Goal: Information Seeking & Learning: Check status

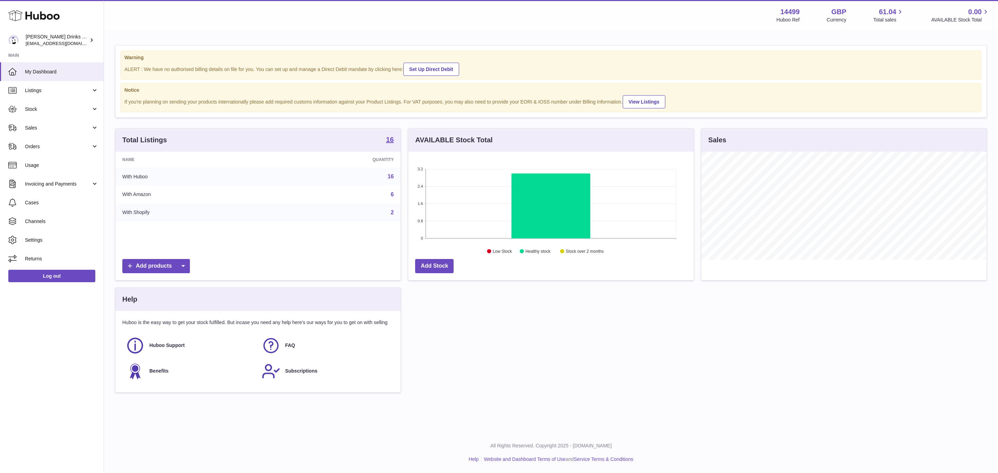
scroll to position [108, 285]
drag, startPoint x: 39, startPoint y: 86, endPoint x: 52, endPoint y: 99, distance: 19.1
click at [40, 86] on link "Listings" at bounding box center [52, 90] width 104 height 19
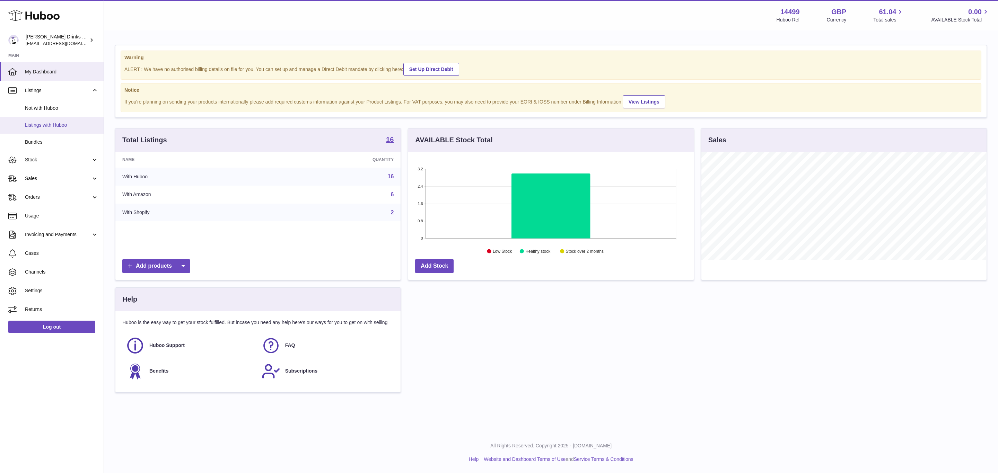
click at [46, 129] on link "Listings with Huboo" at bounding box center [52, 125] width 104 height 17
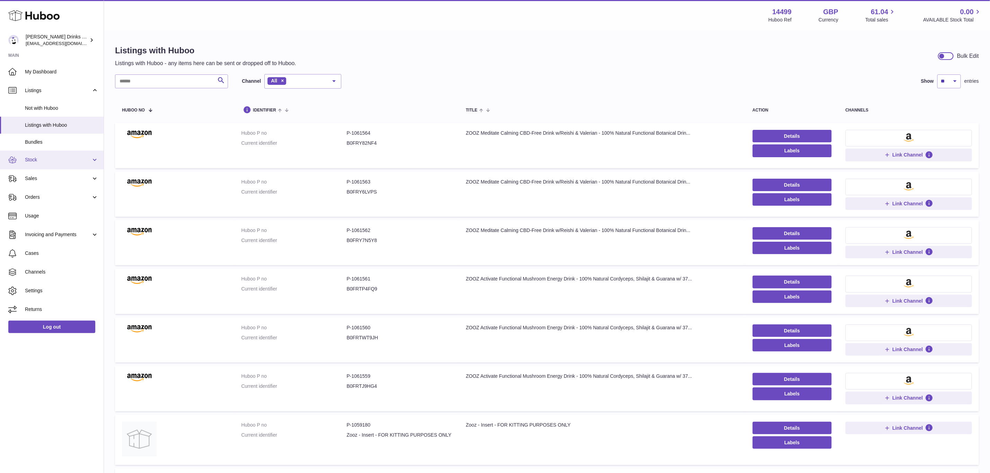
click at [49, 158] on span "Stock" at bounding box center [58, 160] width 66 height 7
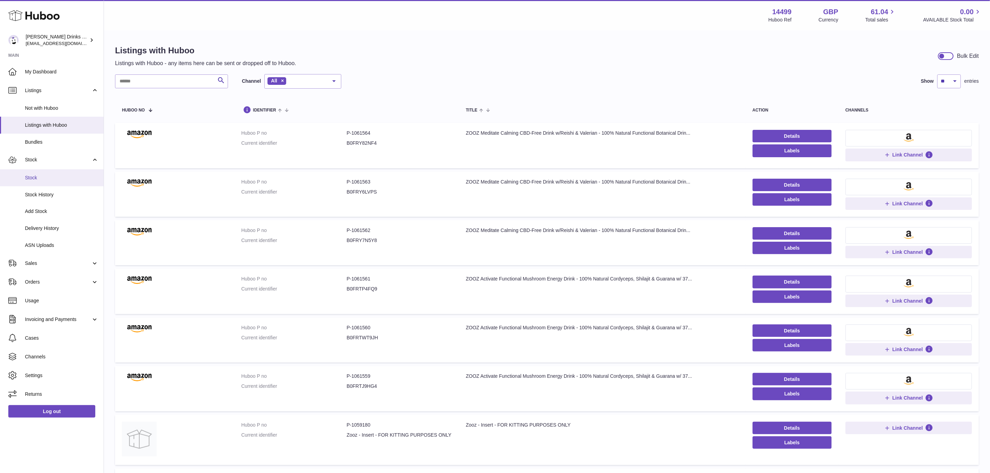
click at [52, 178] on span "Stock" at bounding box center [61, 178] width 73 height 7
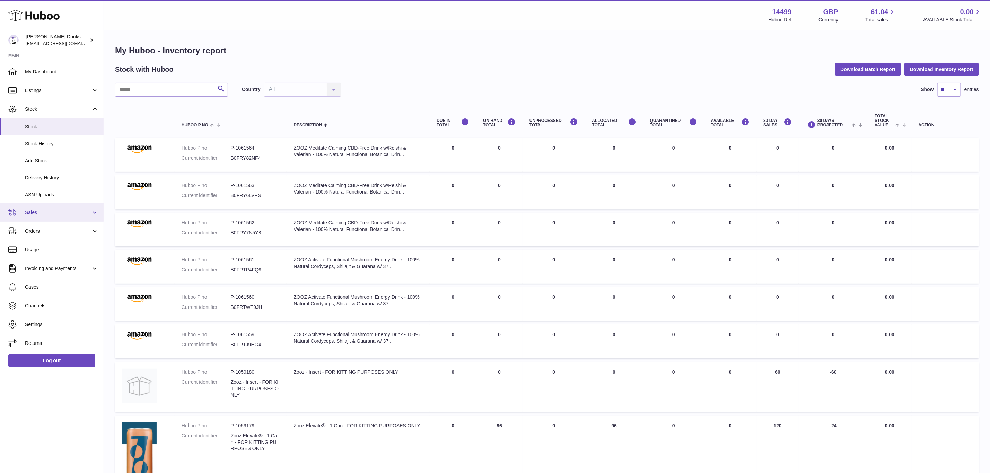
click at [42, 217] on link "Sales" at bounding box center [52, 212] width 104 height 19
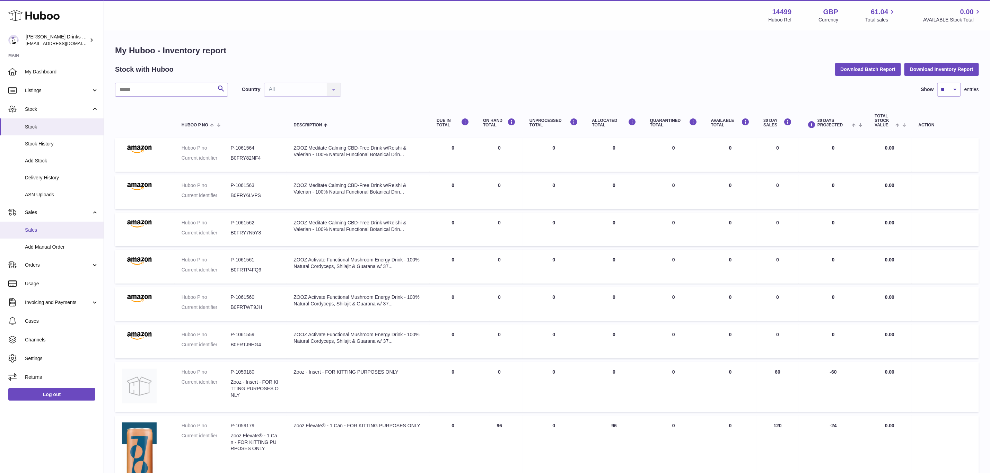
click at [44, 234] on link "Sales" at bounding box center [52, 230] width 104 height 17
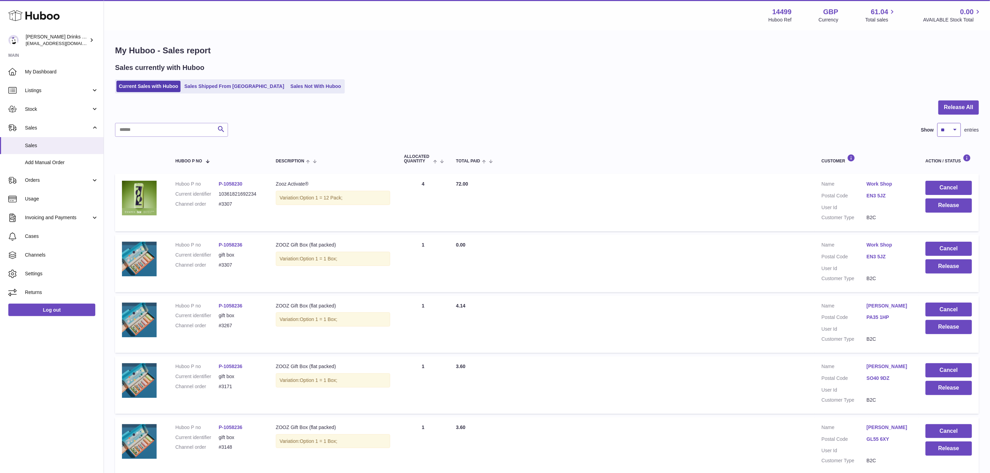
drag, startPoint x: 945, startPoint y: 132, endPoint x: 930, endPoint y: 173, distance: 43.6
click at [945, 132] on select "** ** ** ***" at bounding box center [949, 130] width 24 height 14
drag, startPoint x: 859, startPoint y: 165, endPoint x: 721, endPoint y: 126, distance: 142.6
click at [859, 165] on th "Customer" at bounding box center [867, 158] width 104 height 23
click at [286, 93] on ul "Current Sales with Huboo Sales Shipped From Huboo Sales Not With Huboo" at bounding box center [230, 86] width 230 height 14
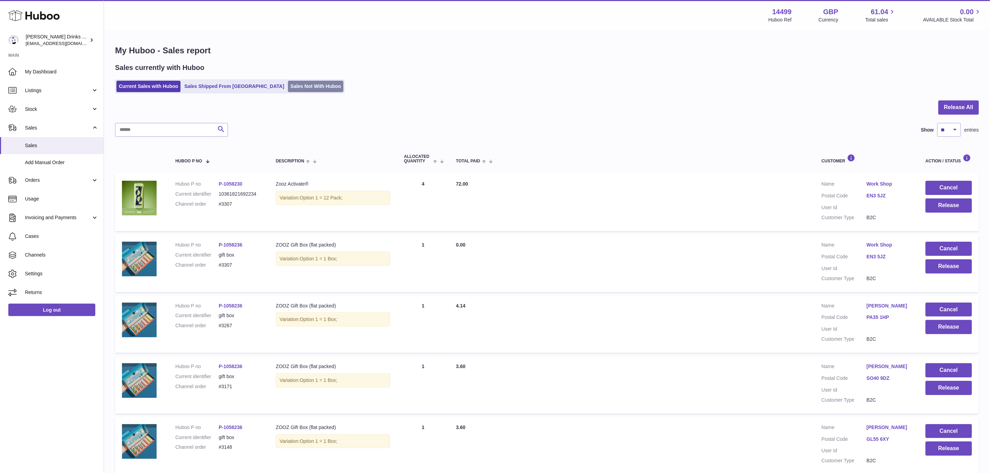
click at [288, 87] on link "Sales Not With Huboo" at bounding box center [315, 86] width 55 height 11
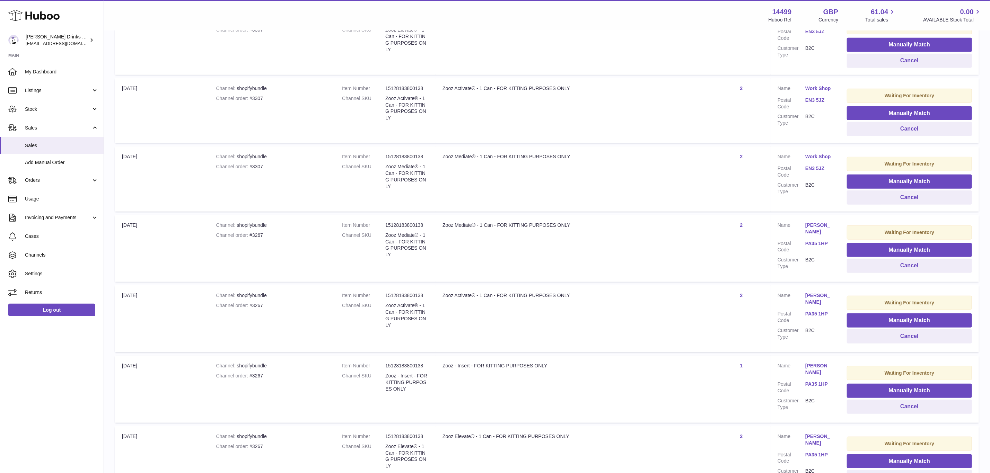
scroll to position [260, 0]
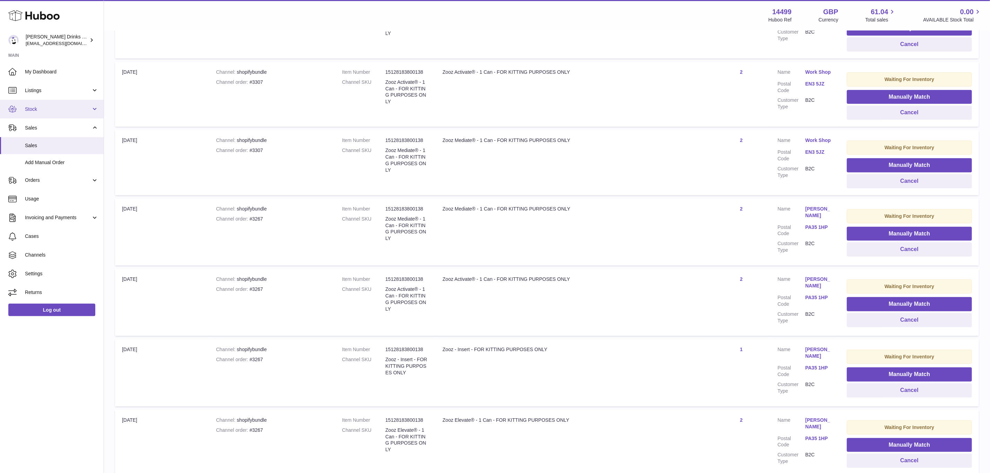
click at [32, 102] on link "Stock" at bounding box center [52, 109] width 104 height 19
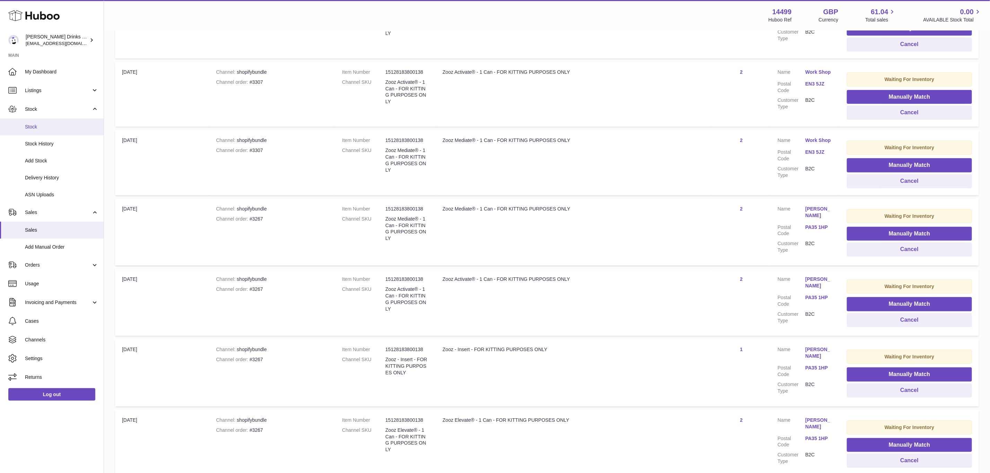
click at [46, 124] on span "Stock" at bounding box center [61, 127] width 73 height 7
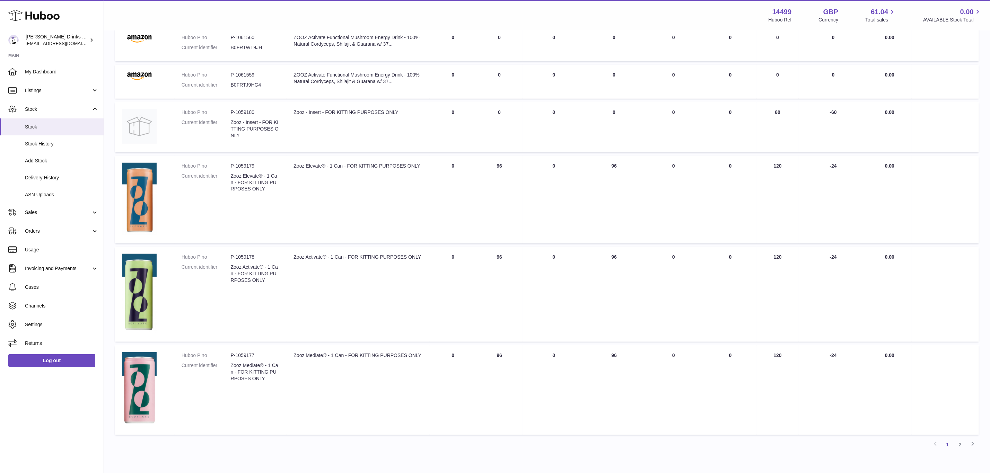
scroll to position [294, 0]
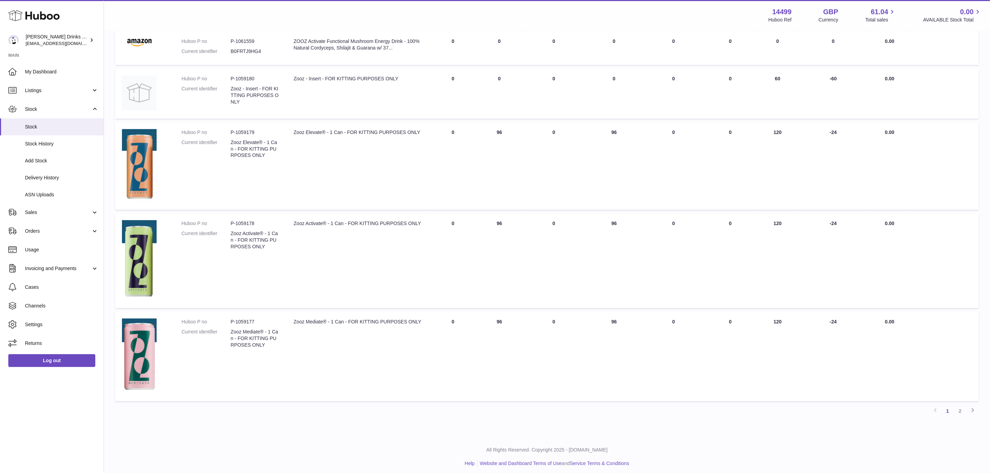
click at [959, 414] on div "My Huboo - Inventory report Stock with Huboo Download Batch Report Download Inv…" at bounding box center [547, 87] width 886 height 699
click at [962, 406] on link "2" at bounding box center [960, 411] width 12 height 12
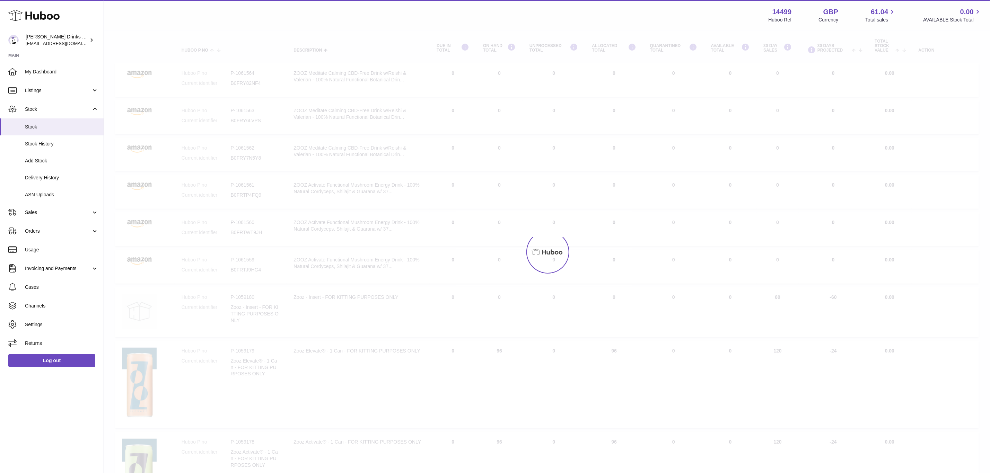
scroll to position [31, 0]
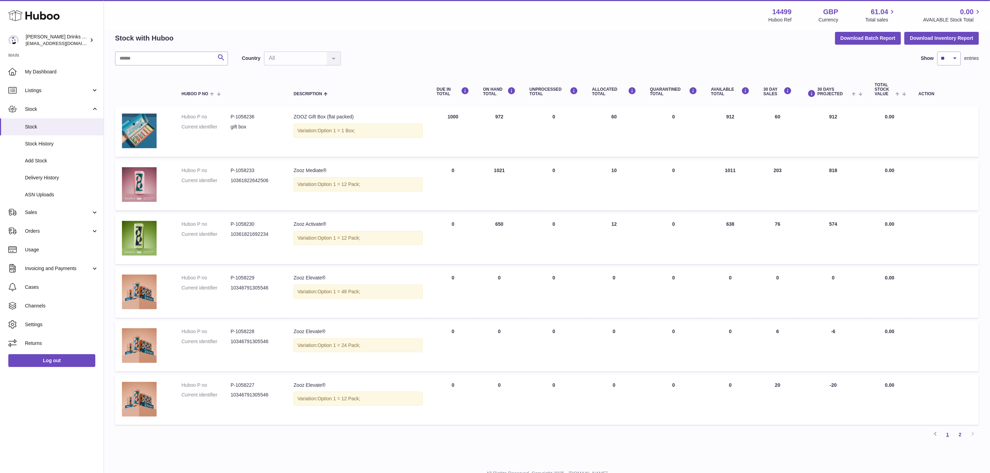
click at [946, 435] on link "1" at bounding box center [947, 435] width 12 height 12
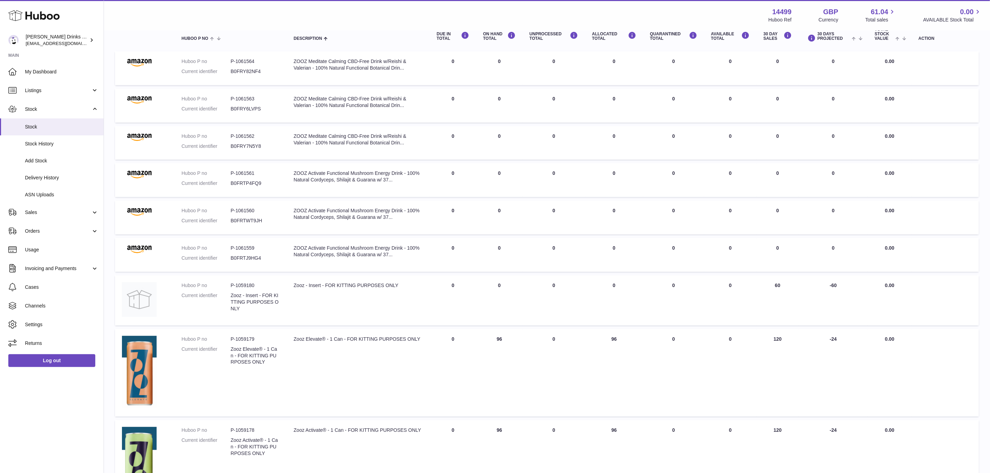
scroll to position [156, 0]
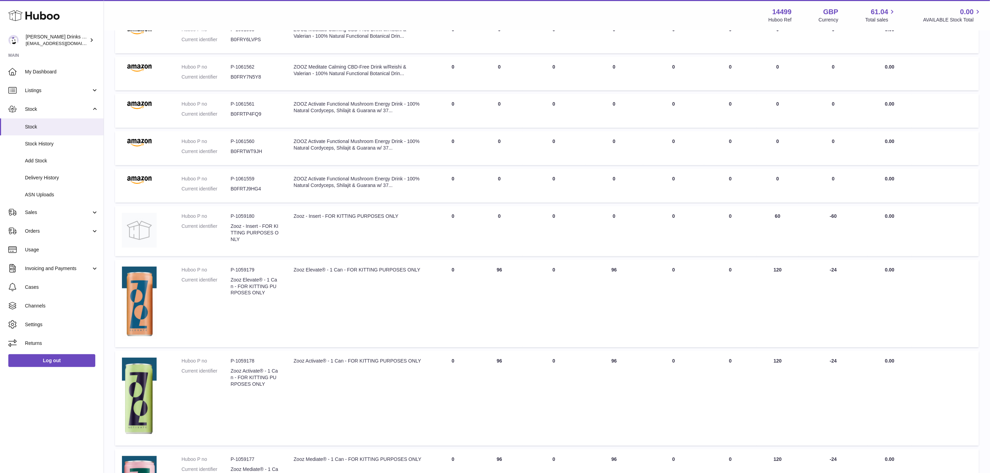
click at [534, 236] on td "UNPROCESSED Total 0" at bounding box center [554, 231] width 62 height 50
drag, startPoint x: 264, startPoint y: 209, endPoint x: 236, endPoint y: 212, distance: 27.9
click at [236, 212] on td "Huboo P no P-1059180 Current identifier Zooz - Insert - FOR KITTING PURPOSES ON…" at bounding box center [231, 231] width 112 height 50
copy dd "1059180"
click at [54, 178] on span "Delivery History" at bounding box center [61, 178] width 73 height 7
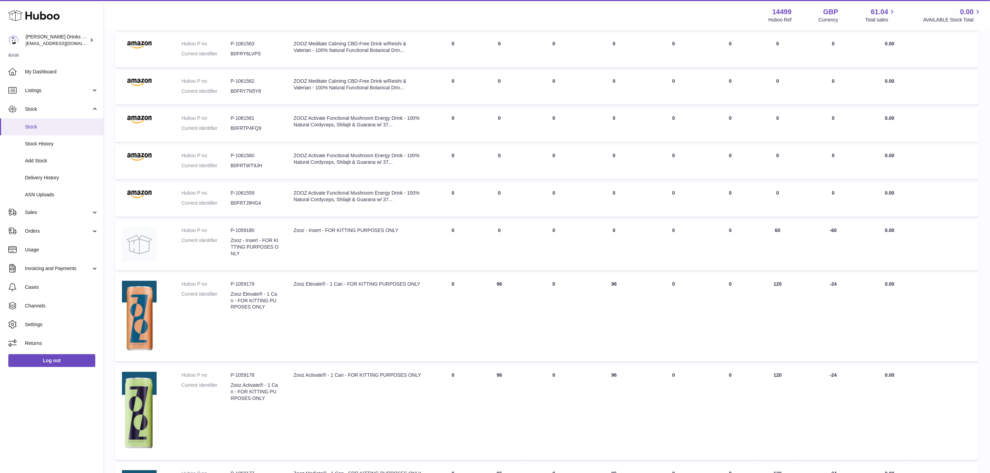
scroll to position [138, 0]
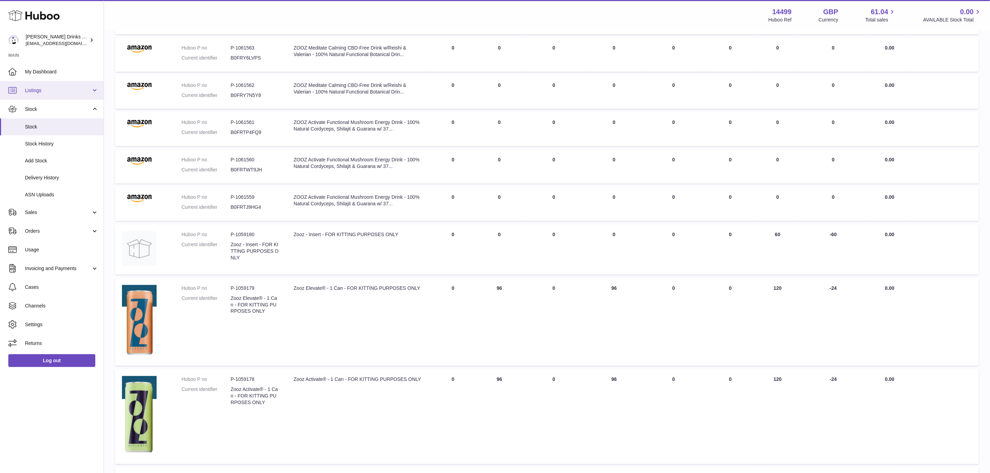
click at [51, 91] on span "Listings" at bounding box center [58, 90] width 66 height 7
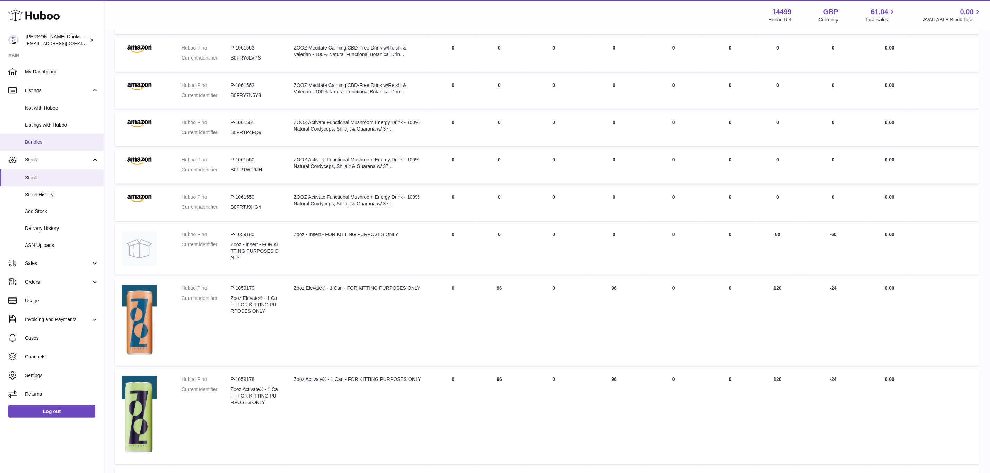
click at [40, 139] on span "Bundles" at bounding box center [61, 142] width 73 height 7
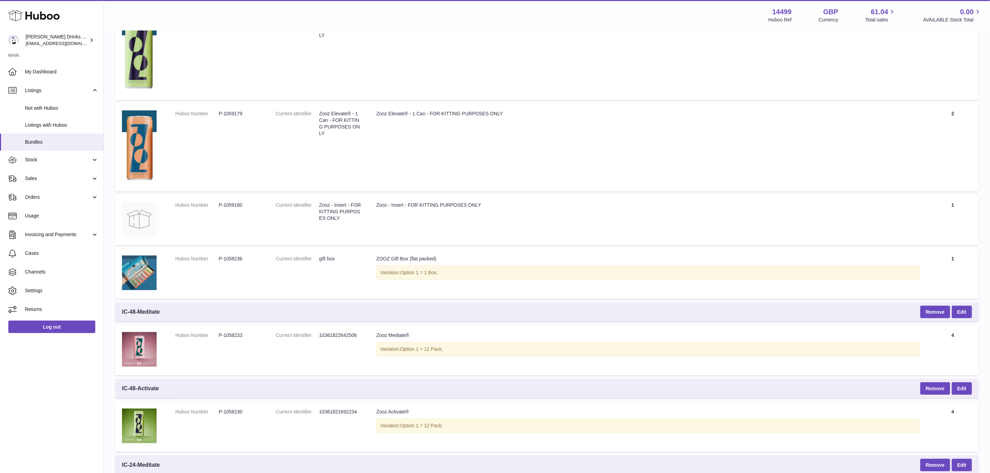
scroll to position [156, 0]
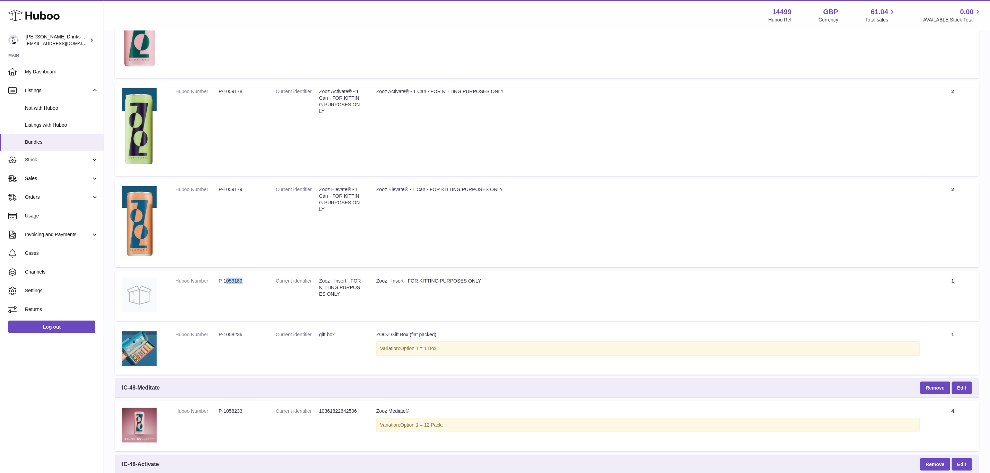
drag, startPoint x: 252, startPoint y: 280, endPoint x: 226, endPoint y: 279, distance: 26.0
click at [226, 279] on dd "P-1059180" at bounding box center [240, 281] width 43 height 7
click at [236, 281] on dd "P-1059180" at bounding box center [240, 281] width 43 height 7
drag, startPoint x: 247, startPoint y: 280, endPoint x: 227, endPoint y: 279, distance: 20.5
click at [224, 279] on dd "P-1059180" at bounding box center [240, 281] width 43 height 7
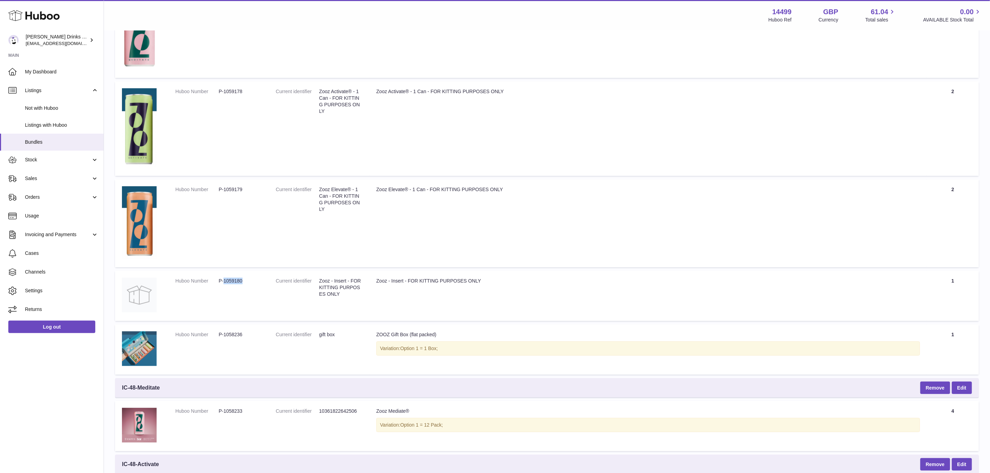
copy dd "1059180"
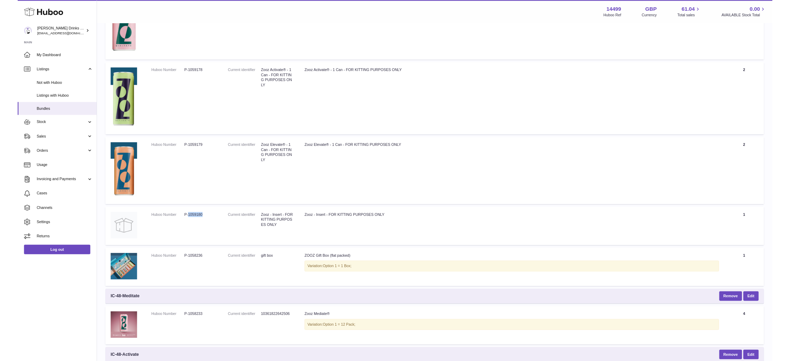
scroll to position [156, 0]
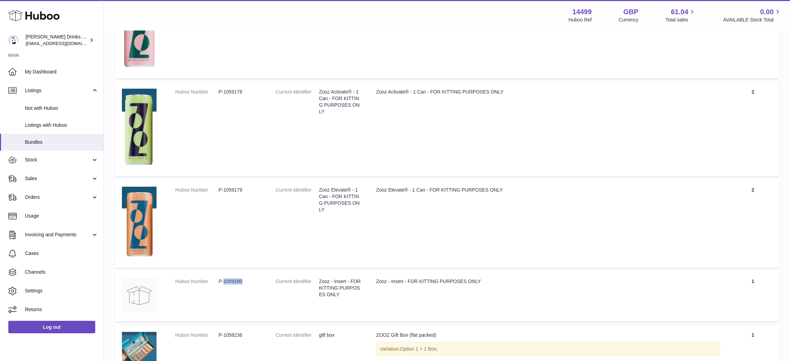
copy dd "1059180"
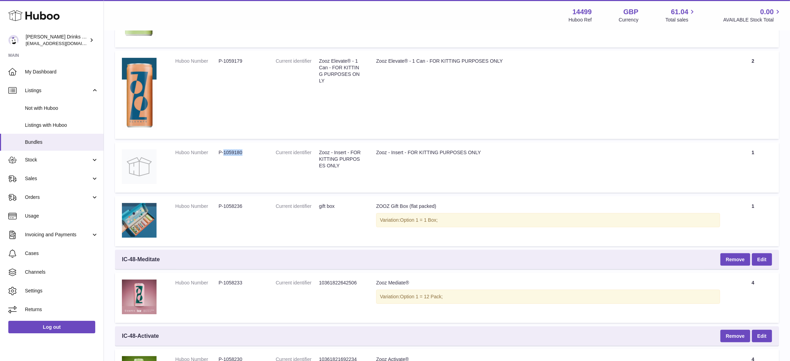
scroll to position [285, 0]
copy dd "1059180"
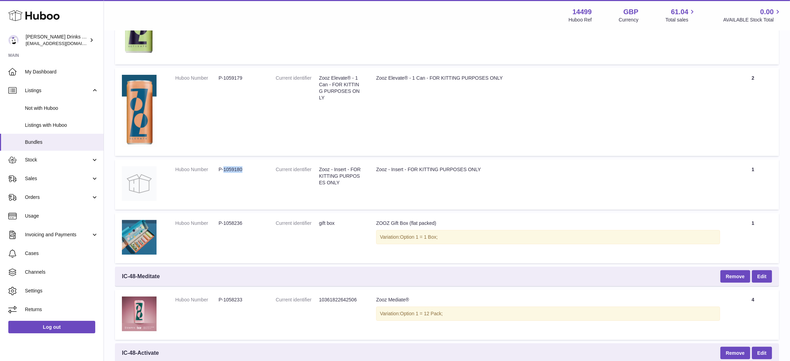
scroll to position [268, 0]
click at [433, 140] on td "Title Zooz Elevate® - 1 Can - FOR KITTING PURPOSES ONLY" at bounding box center [548, 112] width 358 height 88
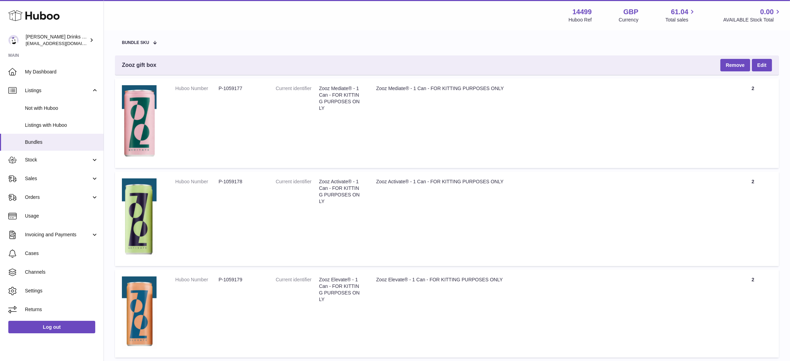
scroll to position [0, 0]
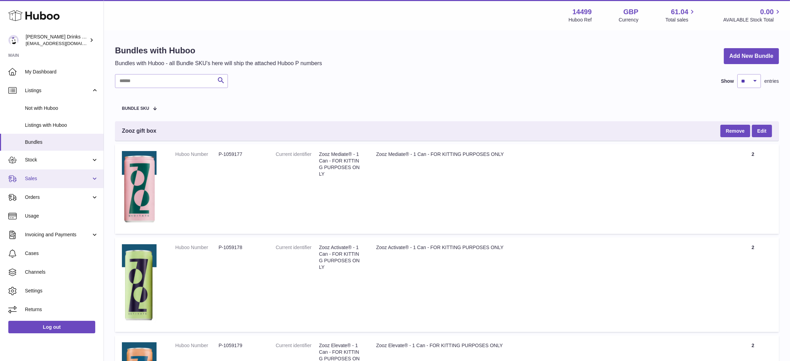
click at [43, 182] on link "Sales" at bounding box center [52, 178] width 104 height 19
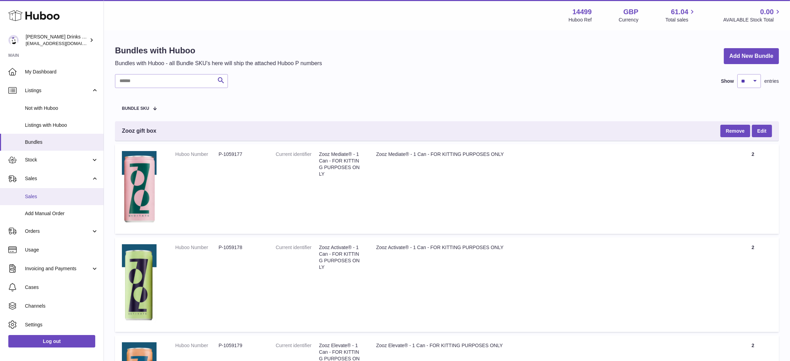
click at [47, 196] on span "Sales" at bounding box center [61, 196] width 73 height 7
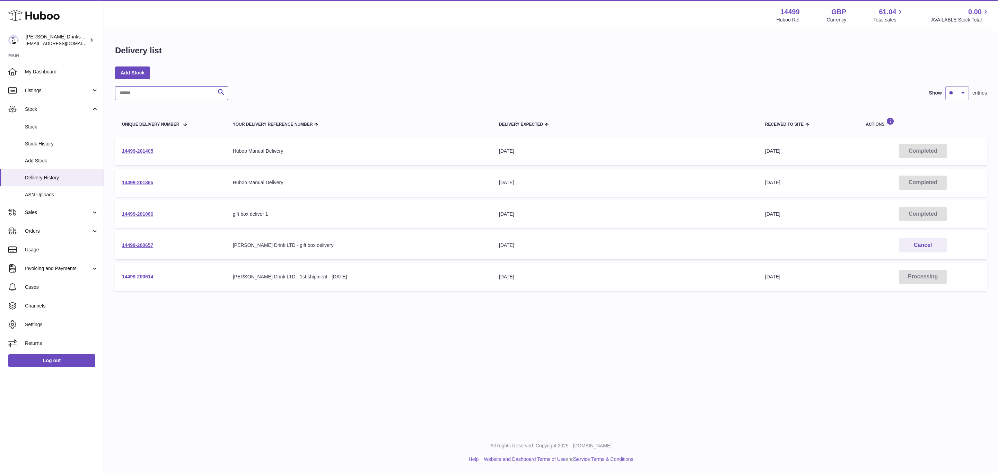
click at [191, 95] on input "text" at bounding box center [171, 93] width 113 height 14
drag, startPoint x: 192, startPoint y: 94, endPoint x: 510, endPoint y: 345, distance: 405.8
click at [510, 345] on div "Menu Huboo 14499 Huboo Ref GBP Currency 61.04 Total sales 0.00 AVAILABLE Stock …" at bounding box center [551, 216] width 894 height 432
click at [143, 276] on link "14499-200514" at bounding box center [137, 277] width 31 height 6
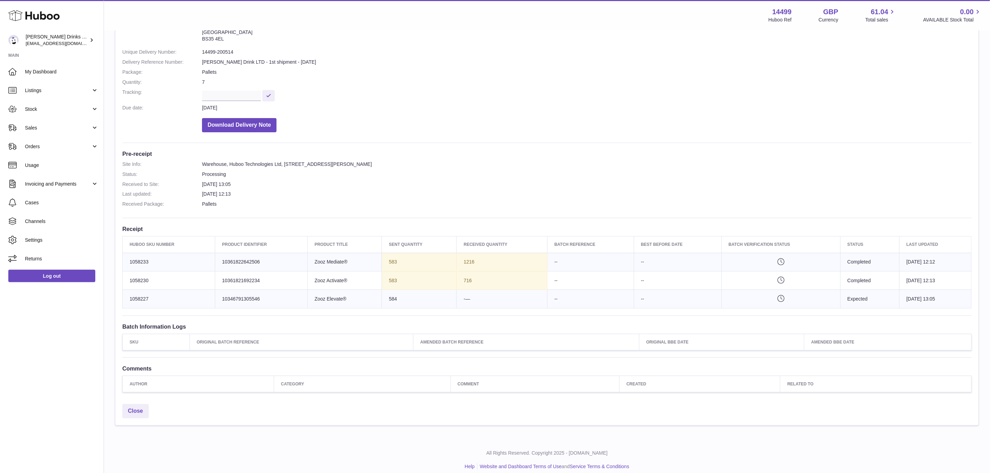
scroll to position [77, 0]
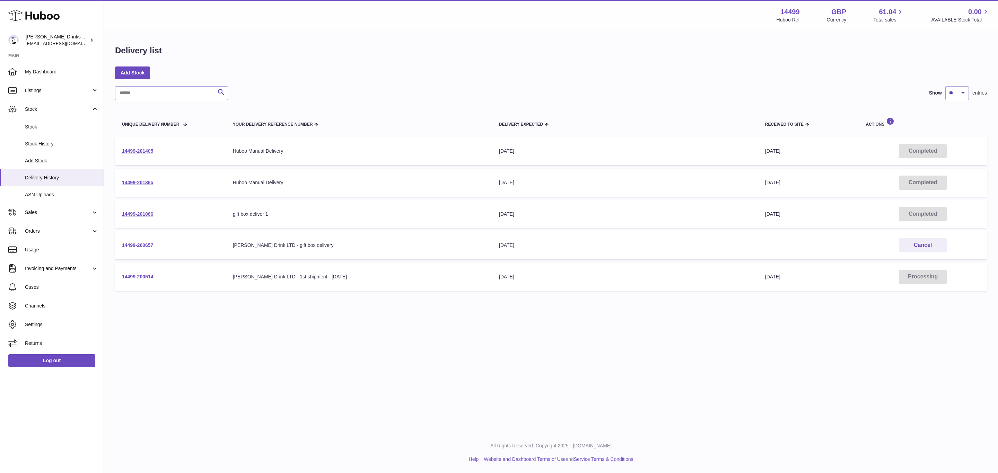
click at [148, 245] on link "14499-200657" at bounding box center [137, 246] width 31 height 6
click at [152, 216] on td "14499-201066" at bounding box center [170, 214] width 111 height 28
click at [143, 211] on link "14499-201066" at bounding box center [137, 214] width 31 height 6
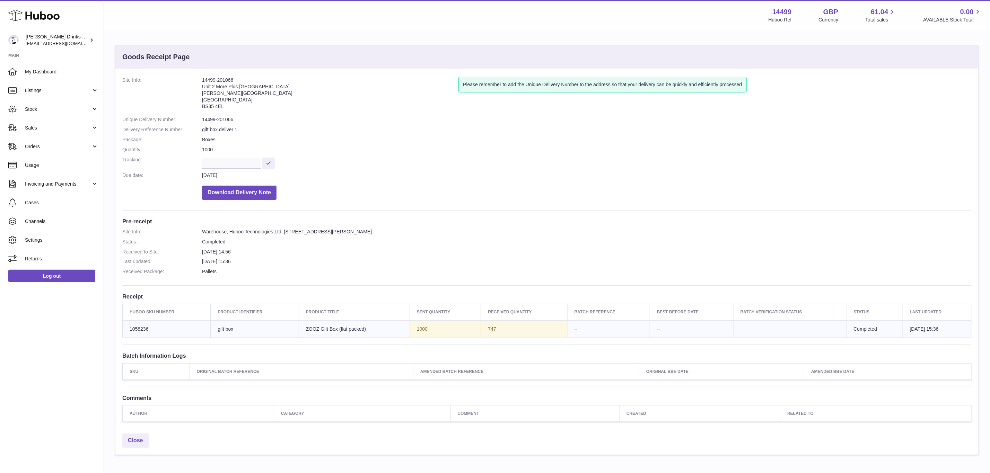
scroll to position [38, 0]
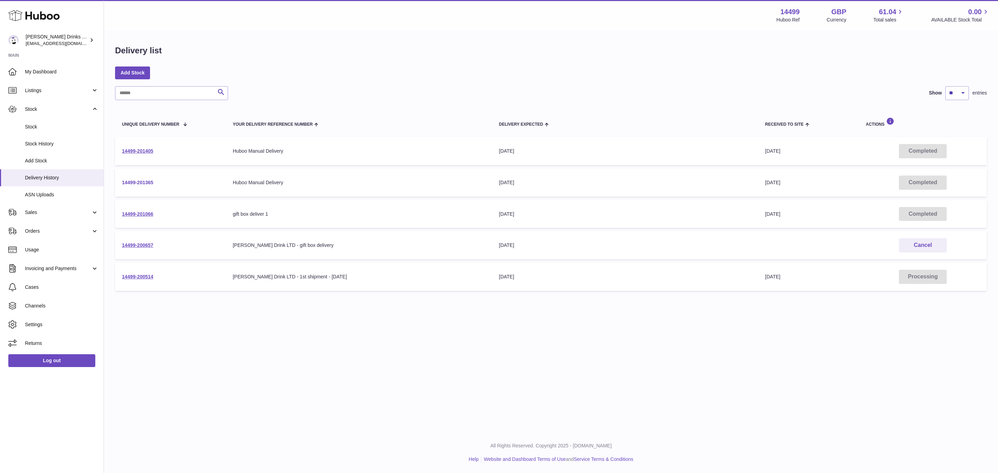
click at [149, 180] on link "14499-201365" at bounding box center [137, 183] width 31 height 6
click at [135, 158] on td "14499-201405" at bounding box center [170, 151] width 111 height 28
click at [139, 155] on td "14499-201405" at bounding box center [170, 151] width 111 height 28
click at [139, 152] on link "14499-201405" at bounding box center [137, 151] width 31 height 6
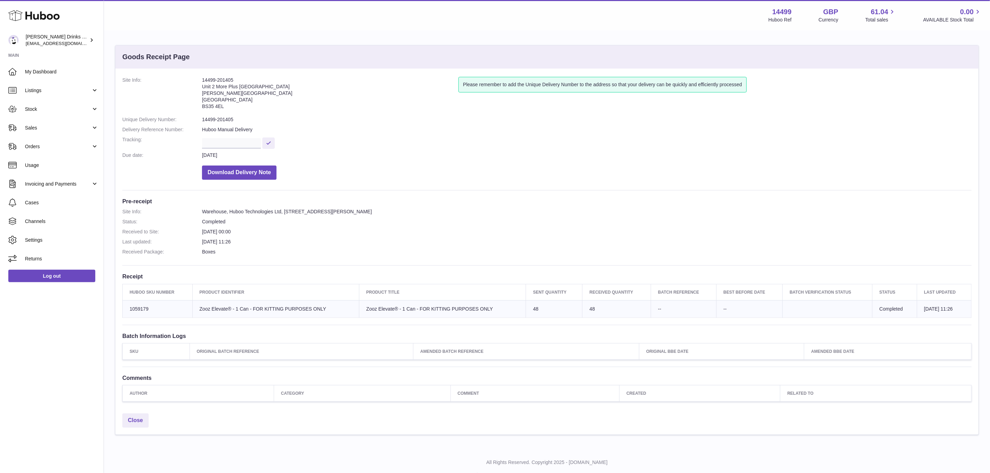
scroll to position [18, 0]
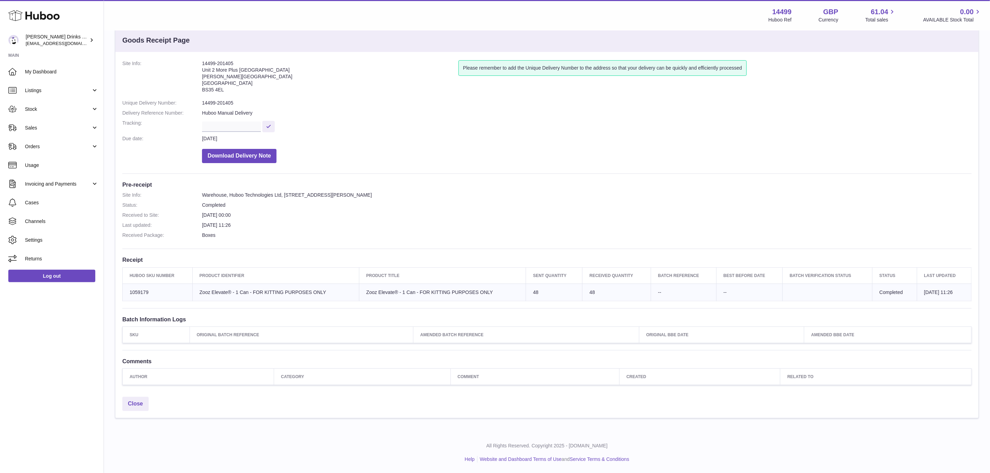
click at [523, 334] on th "Amended Batch Reference" at bounding box center [526, 335] width 226 height 16
click at [500, 319] on h3 "Batch Information Logs" at bounding box center [546, 320] width 849 height 8
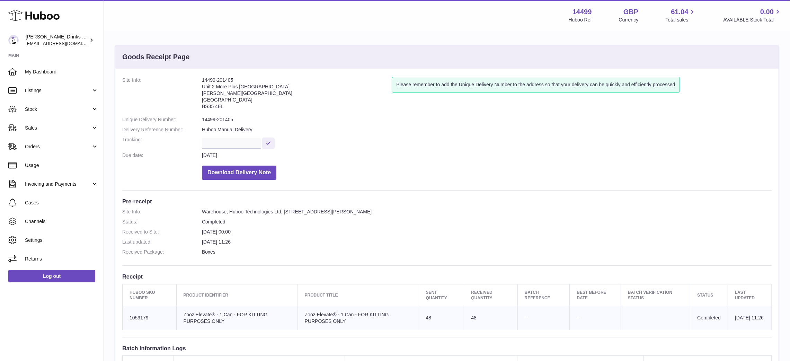
scroll to position [43, 0]
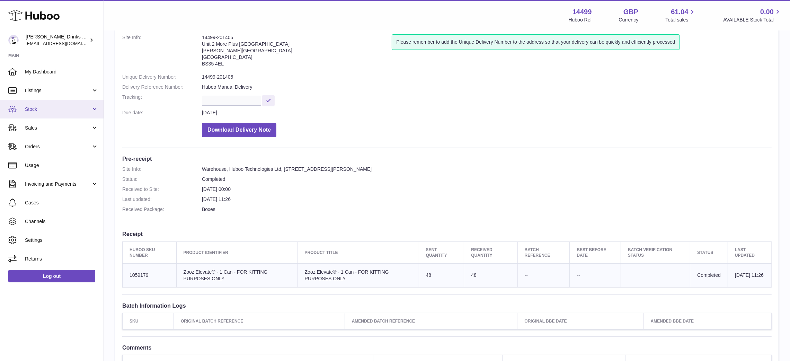
click at [38, 106] on span "Stock" at bounding box center [58, 109] width 66 height 7
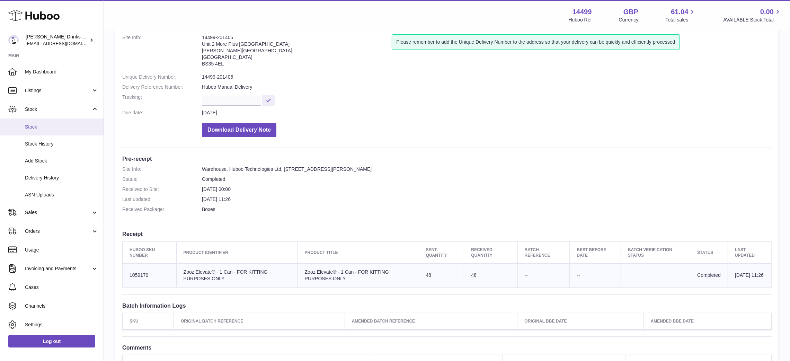
click at [43, 129] on span "Stock" at bounding box center [61, 127] width 73 height 7
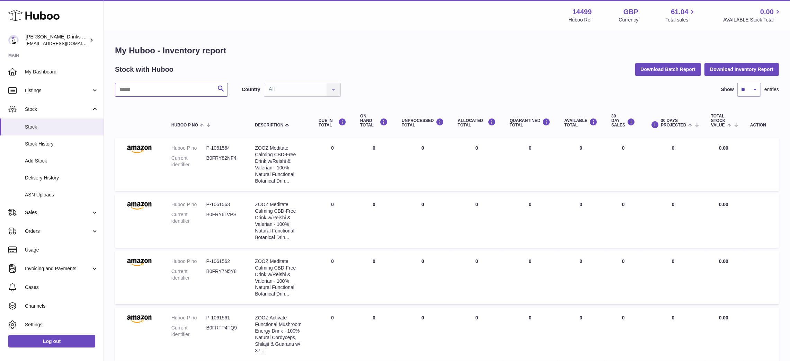
click at [163, 91] on input "text" at bounding box center [171, 90] width 113 height 14
paste input "*******"
type input "*******"
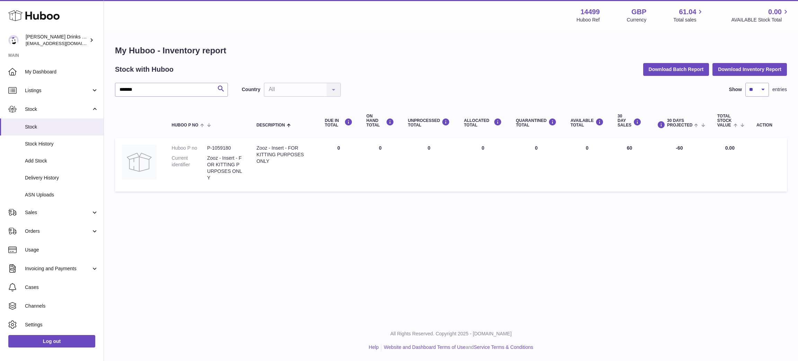
click at [367, 63] on div "Stock with Huboo Download Batch Report Download Inventory Report" at bounding box center [451, 69] width 672 height 12
click at [421, 86] on div "******* Search Country All All No elements found. Consider changing the search …" at bounding box center [451, 90] width 672 height 14
click at [442, 205] on div "Menu Huboo 14499 Huboo Ref GBP Currency 61.04 Total sales 0.00 AVAILABLE Stock …" at bounding box center [451, 160] width 694 height 320
click at [327, 243] on div "Menu Huboo 14499 Huboo Ref GBP Currency 61.04 Total sales 0.00 AVAILABLE Stock …" at bounding box center [451, 160] width 694 height 320
click at [63, 175] on span "Delivery History" at bounding box center [61, 178] width 73 height 7
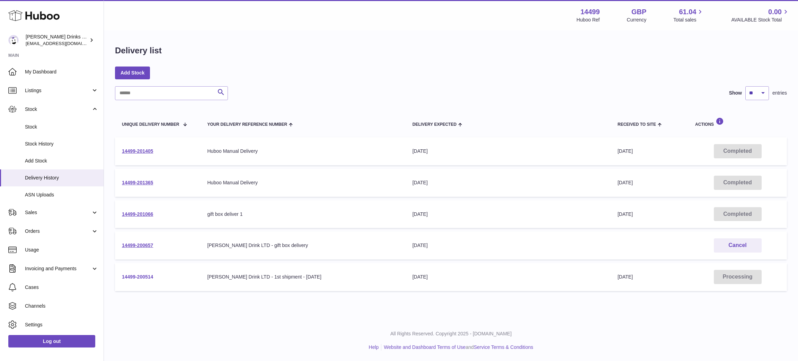
click at [144, 277] on link "14499-200514" at bounding box center [137, 277] width 31 height 6
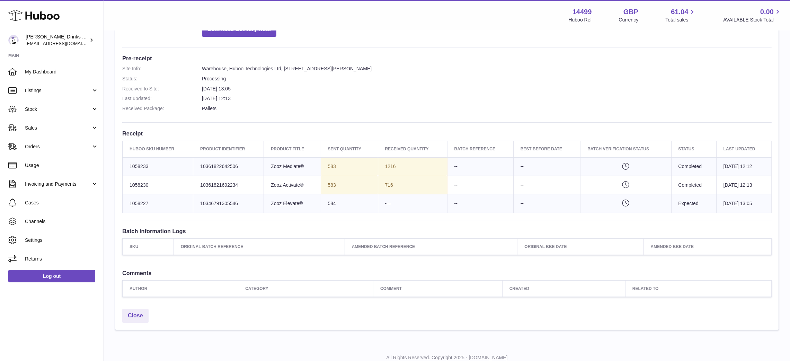
scroll to position [163, 0]
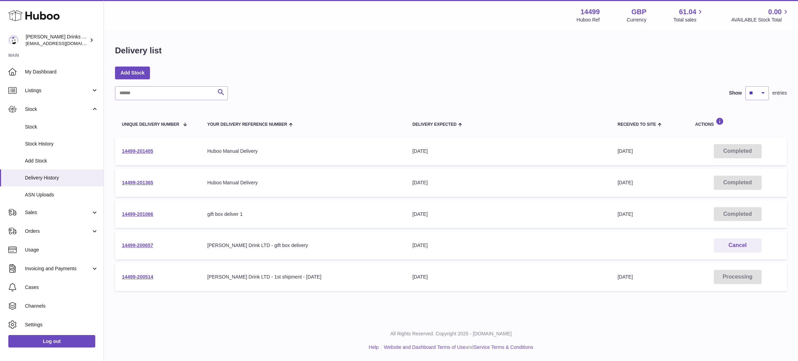
click at [139, 239] on td "14499-200657" at bounding box center [158, 245] width 86 height 28
click at [147, 247] on link "14499-200657" at bounding box center [137, 246] width 31 height 6
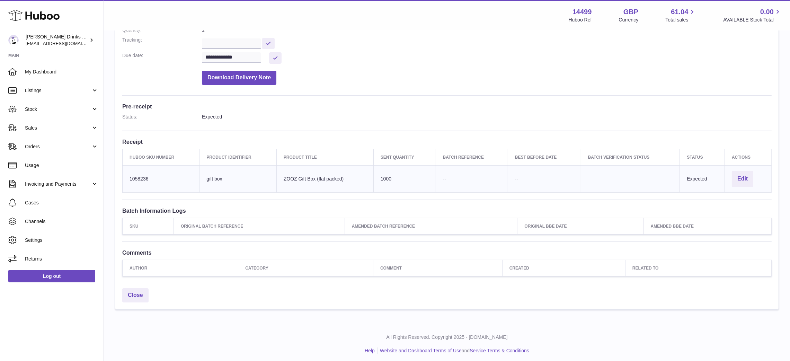
scroll to position [120, 0]
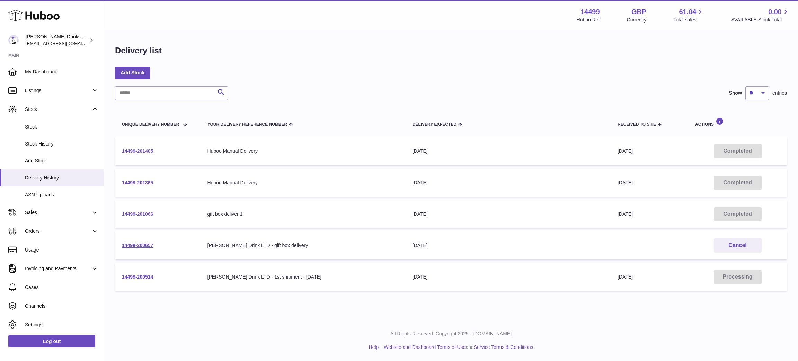
click at [138, 214] on link "14499-201066" at bounding box center [137, 214] width 31 height 6
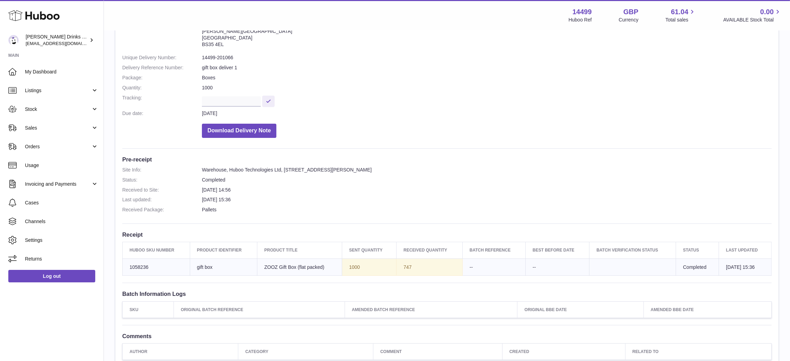
scroll to position [115, 0]
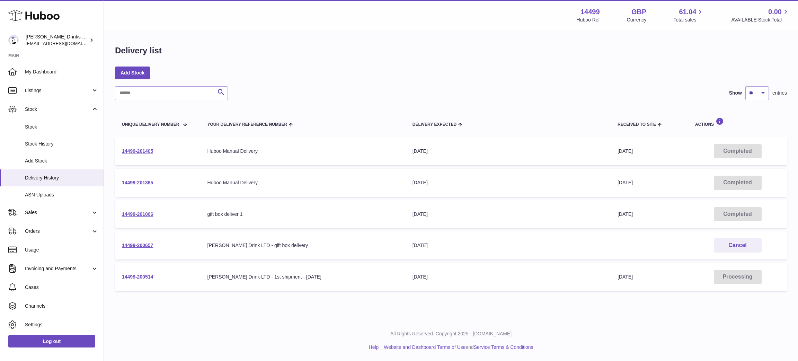
click at [149, 187] on td "14499-201365" at bounding box center [158, 183] width 86 height 28
click at [149, 180] on link "14499-201365" at bounding box center [137, 183] width 31 height 6
click at [556, 72] on div "Add Stock" at bounding box center [451, 73] width 672 height 12
click at [269, 100] on div "Search Show ** ** ** *** entries Unique Delivery Number Your Delivery Reference…" at bounding box center [451, 190] width 672 height 208
click at [253, 59] on div "Delivery list" at bounding box center [451, 52] width 672 height 15
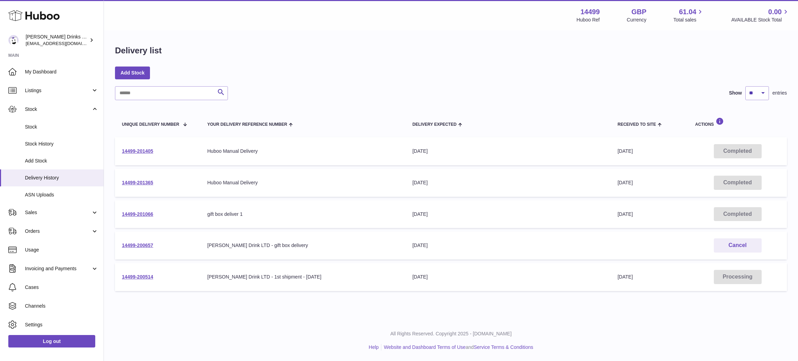
click at [307, 93] on div "Search Show ** ** ** *** entries" at bounding box center [451, 93] width 672 height 14
click at [456, 14] on div "Menu Huboo 14499 Huboo Ref GBP Currency 61.04 Total sales 0.00 AVAILABLE Stock …" at bounding box center [451, 15] width 678 height 16
click at [311, 91] on div "Search Show ** ** ** *** entries" at bounding box center [451, 93] width 672 height 14
click at [277, 80] on div "Delivery list Add Stock Search Show ** ** ** *** entries Unique Delivery Number…" at bounding box center [451, 169] width 694 height 277
click at [518, 93] on div "Search Show ** ** ** *** entries" at bounding box center [451, 93] width 672 height 14
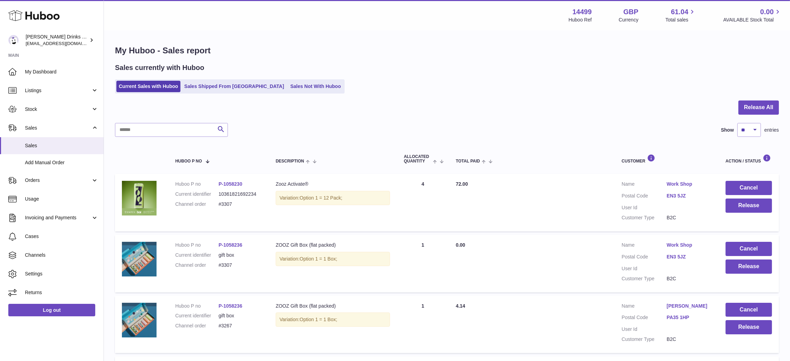
click at [434, 72] on div "Sales currently with Huboo Current Sales with Huboo Sales Shipped From [GEOGRAP…" at bounding box center [447, 78] width 664 height 30
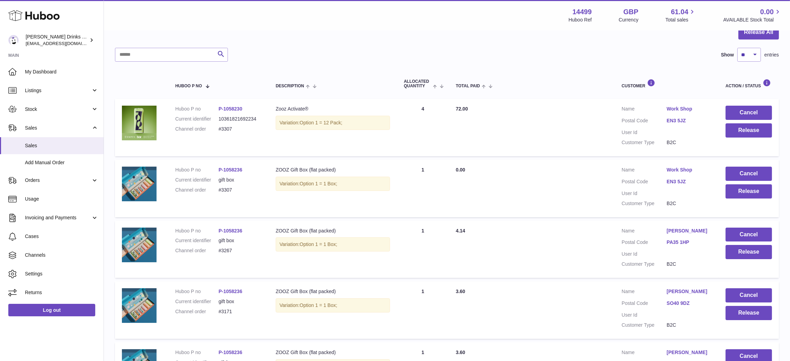
scroll to position [75, 0]
click at [452, 58] on div "Search Show ** ** ** *** entries" at bounding box center [447, 56] width 664 height 14
click at [494, 45] on div at bounding box center [447, 37] width 664 height 23
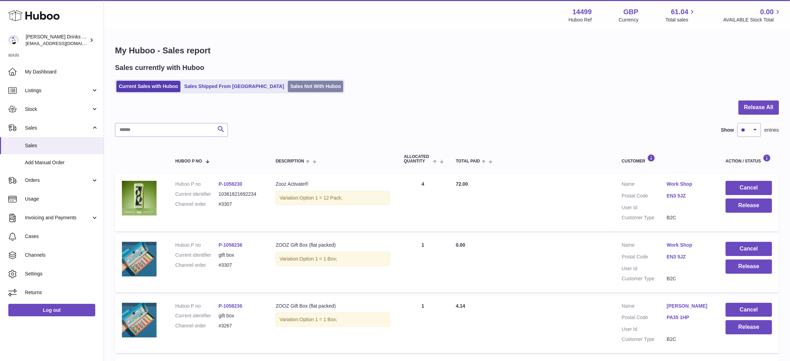
click at [288, 82] on link "Sales Not With Huboo" at bounding box center [315, 86] width 55 height 11
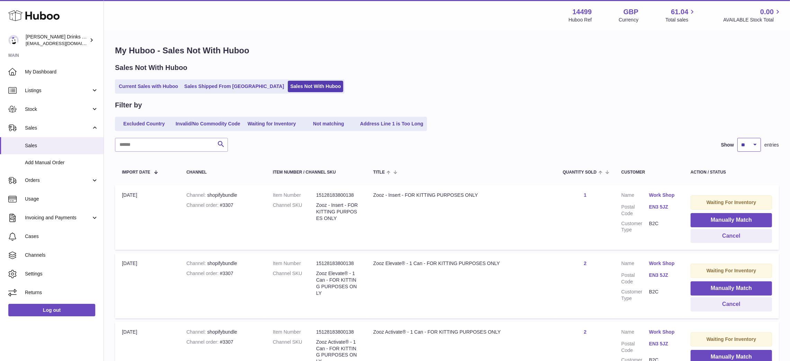
click at [755, 142] on select "** ** ** ***" at bounding box center [750, 145] width 24 height 14
click at [614, 121] on div "Excluded Country Invalid/No Commodity Code Waiting for Inventory Not matching A…" at bounding box center [447, 124] width 664 height 14
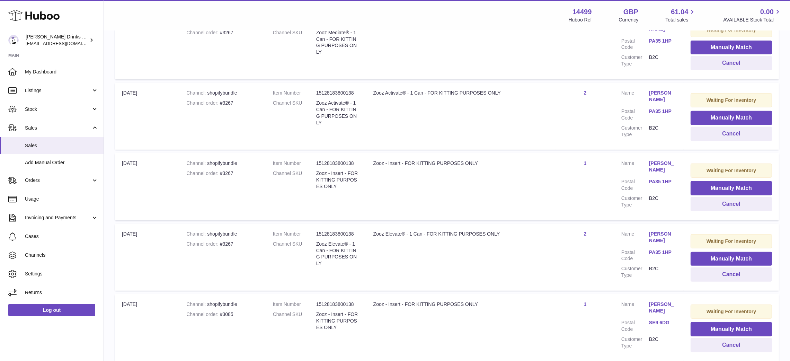
scroll to position [452, 0]
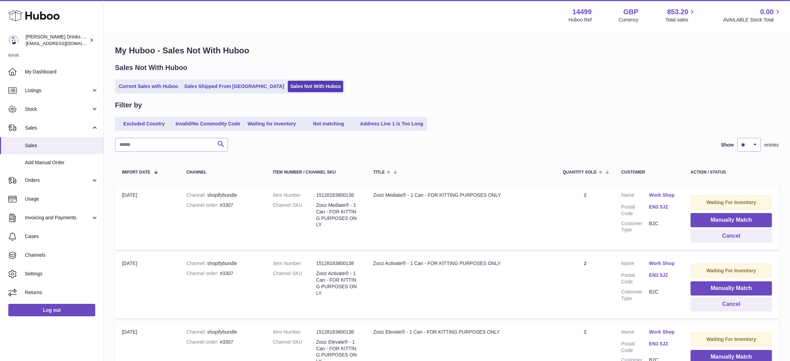
click at [501, 121] on div "Excluded Country Invalid/No Commodity Code Waiting for Inventory Not matching A…" at bounding box center [447, 124] width 664 height 14
click at [492, 103] on div "Filter by" at bounding box center [447, 104] width 664 height 9
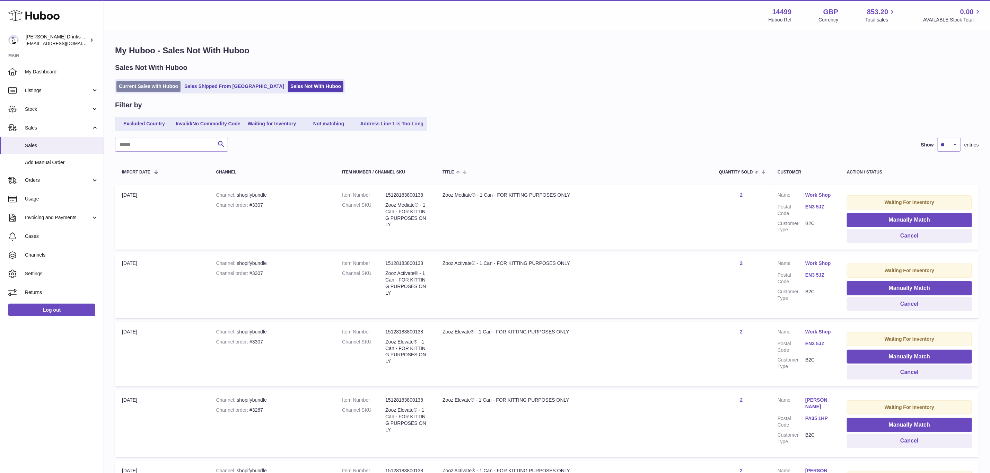
click at [141, 84] on link "Current Sales with Huboo" at bounding box center [148, 86] width 64 height 11
